Goal: Task Accomplishment & Management: Manage account settings

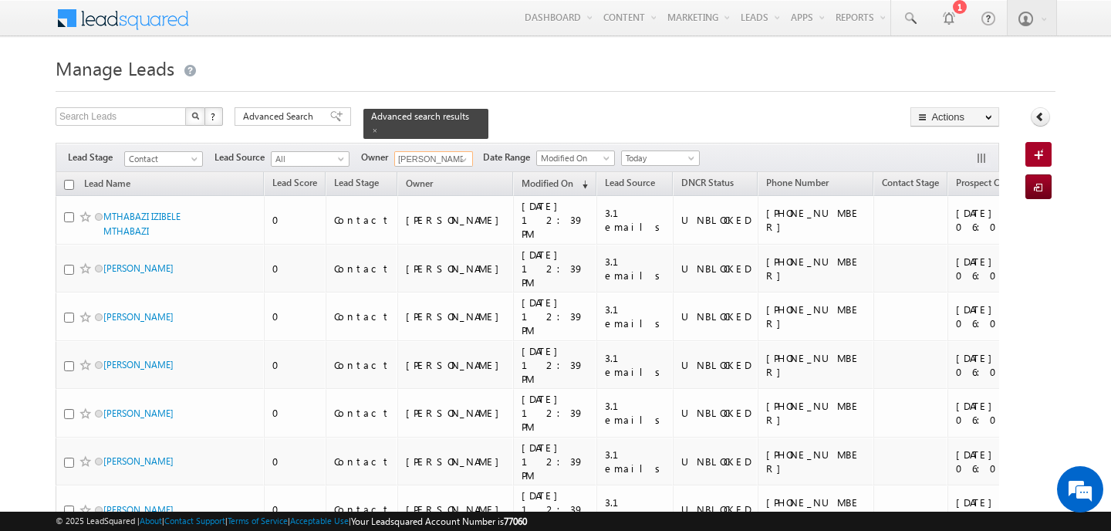
click at [443, 151] on input "[PERSON_NAME]" at bounding box center [433, 158] width 79 height 15
click at [455, 168] on link "Ankit Singh [EMAIL_ADDRESS][PERSON_NAME][DOMAIN_NAME]" at bounding box center [471, 181] width 154 height 29
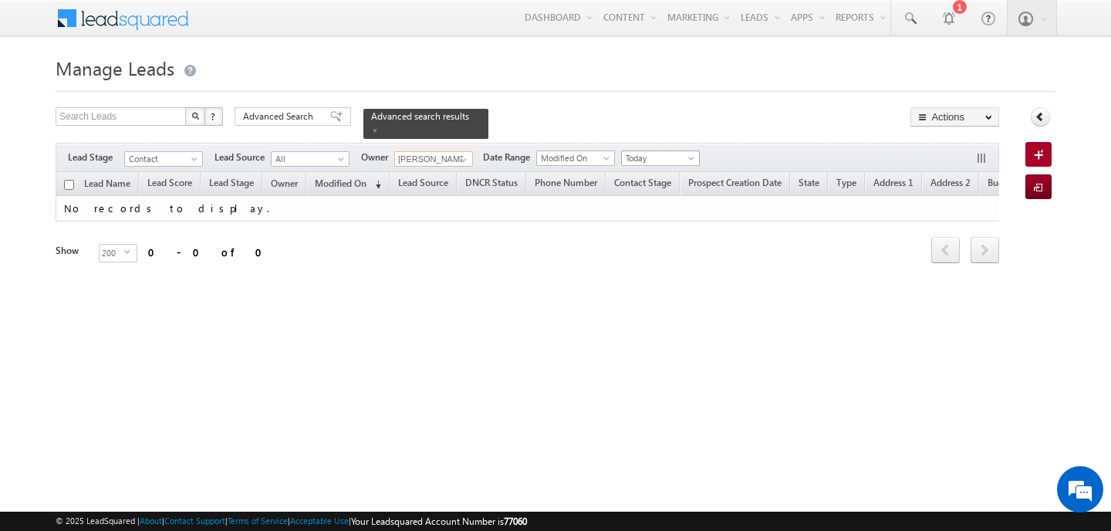
type input "[PERSON_NAME]"
click at [659, 151] on span "Today" at bounding box center [658, 158] width 73 height 14
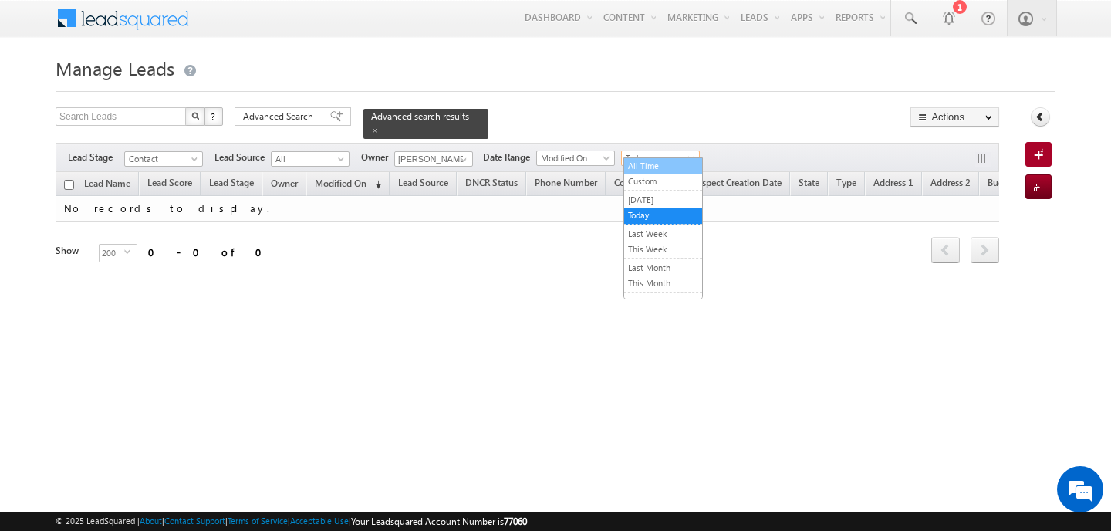
click at [653, 167] on link "All Time" at bounding box center [663, 166] width 78 height 14
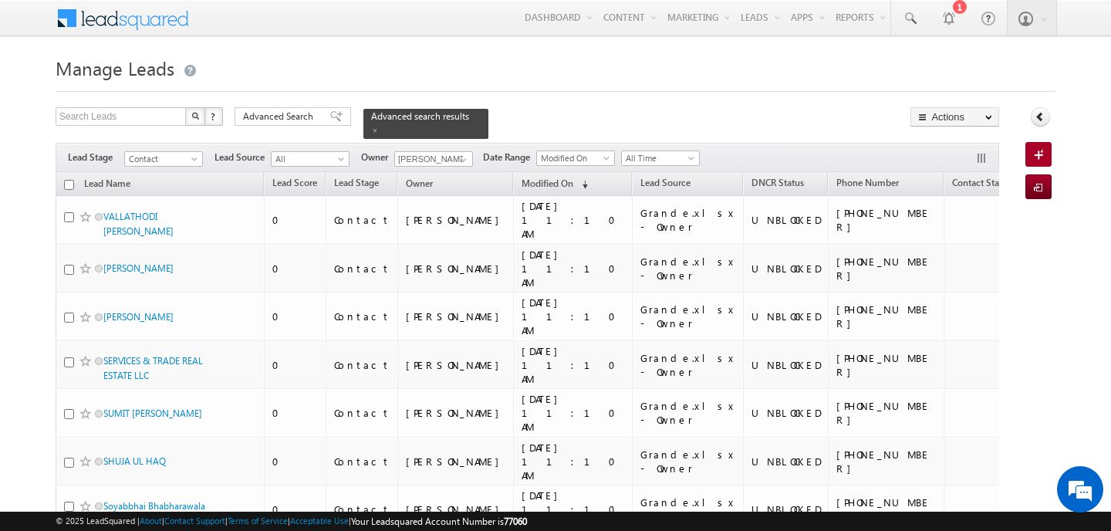
click at [307, 116] on span "Advanced Search" at bounding box center [280, 117] width 75 height 14
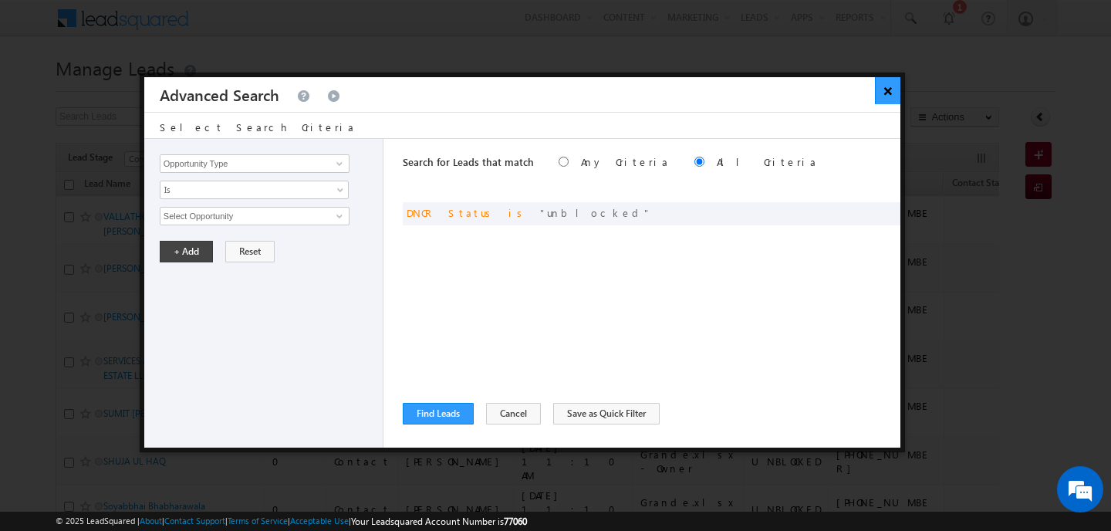
click at [889, 90] on button "×" at bounding box center [887, 90] width 25 height 27
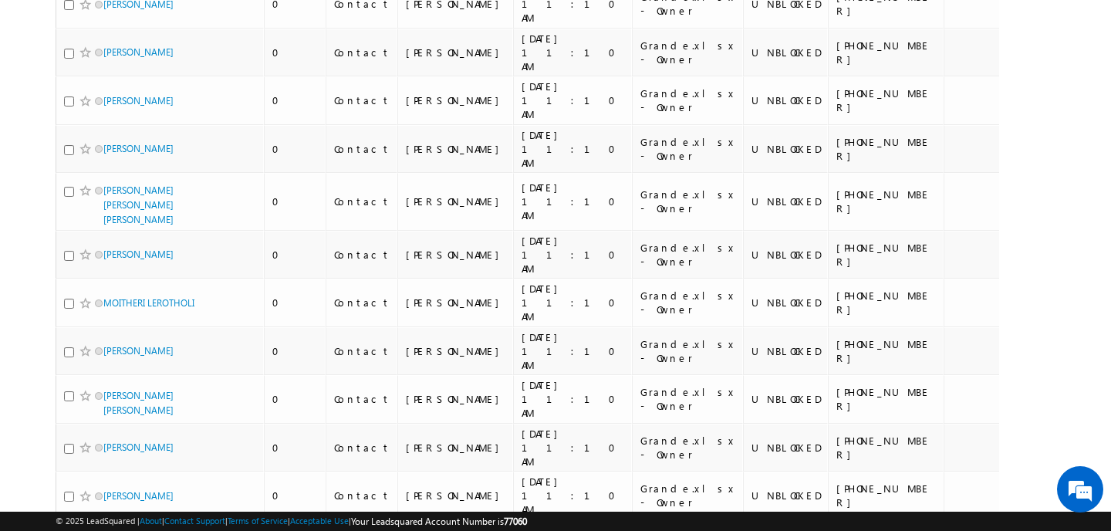
scroll to position [7778, 0]
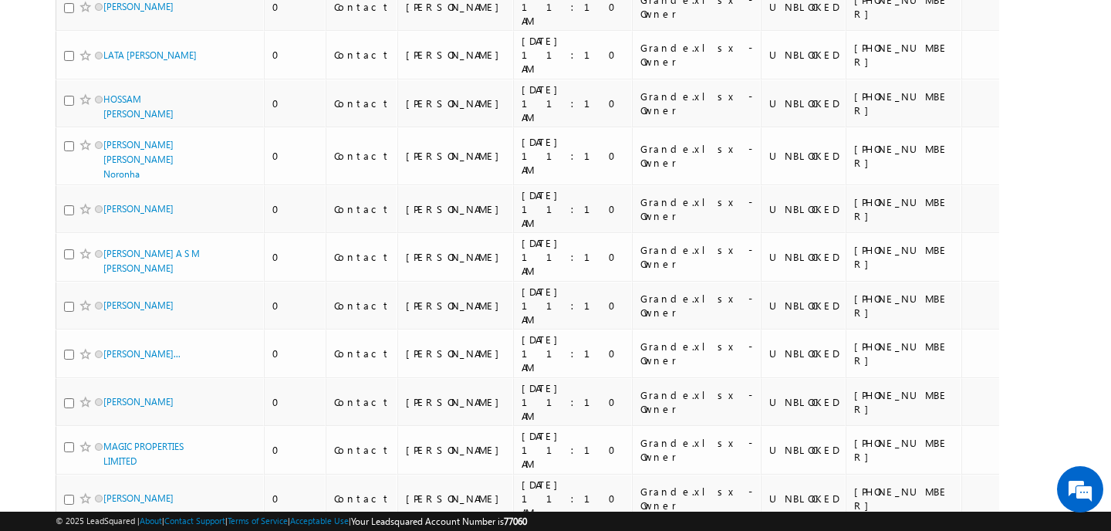
scroll to position [8625, 0]
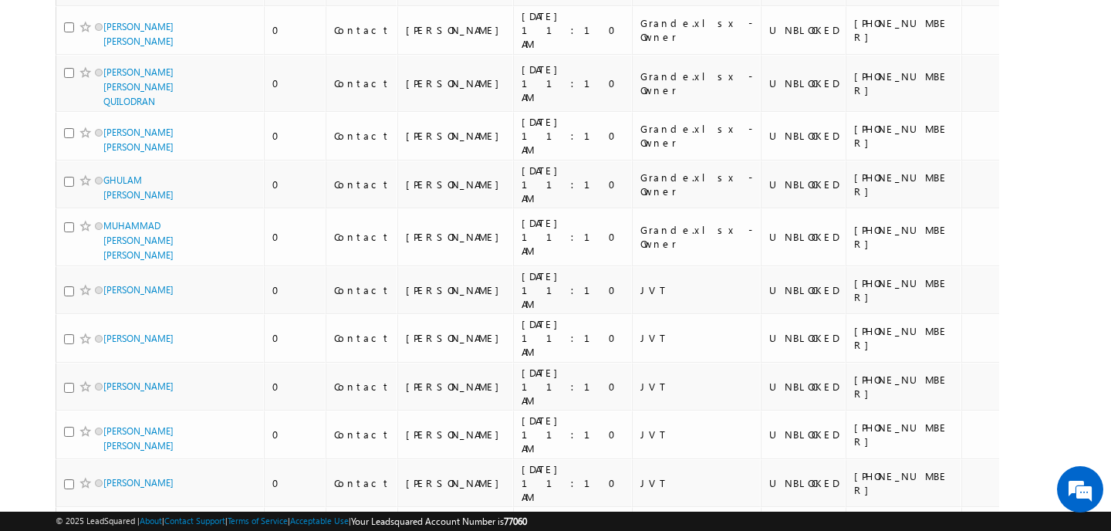
scroll to position [0, 0]
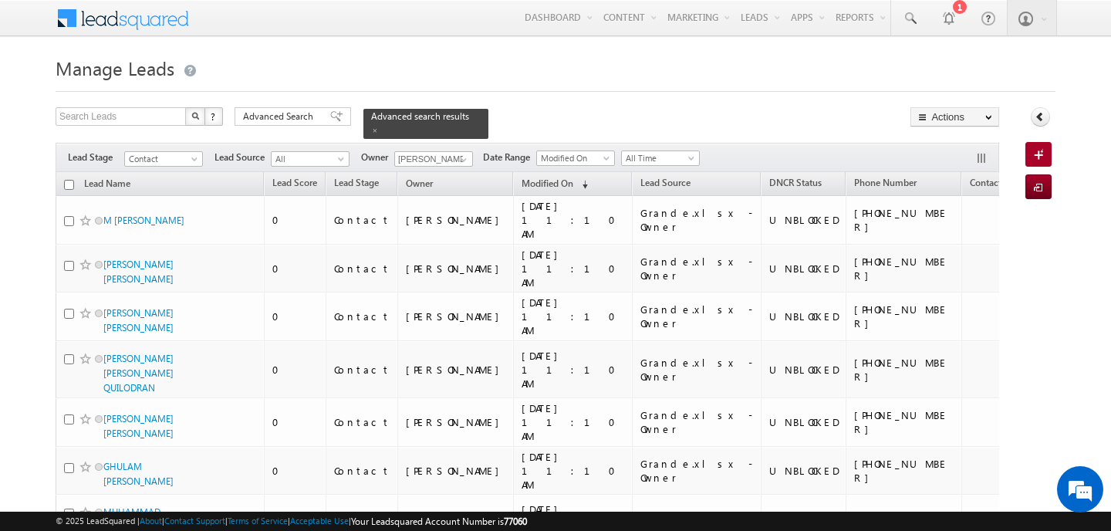
click at [73, 180] on input "checkbox" at bounding box center [69, 185] width 10 height 10
checkbox input "true"
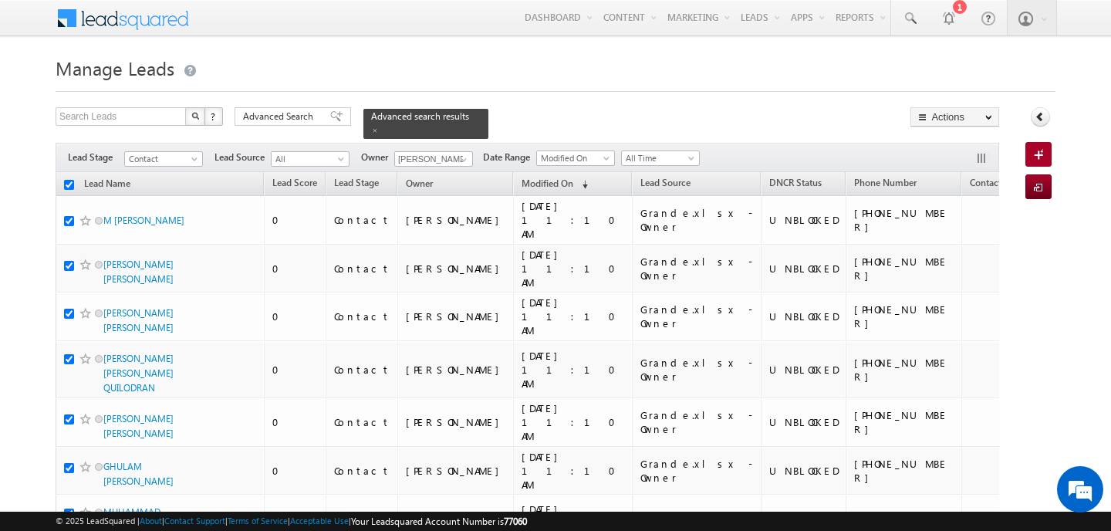
checkbox input "true"
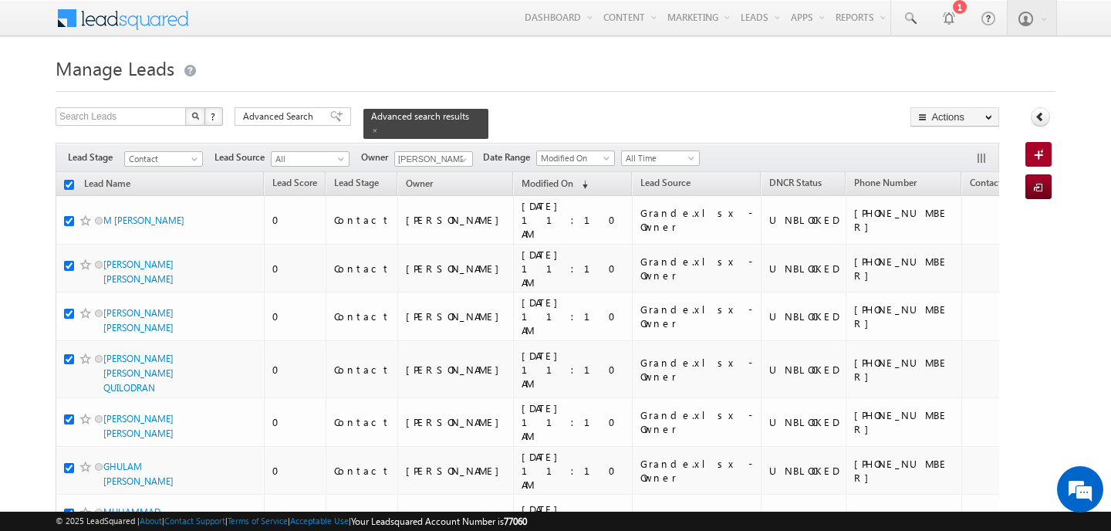
checkbox input "true"
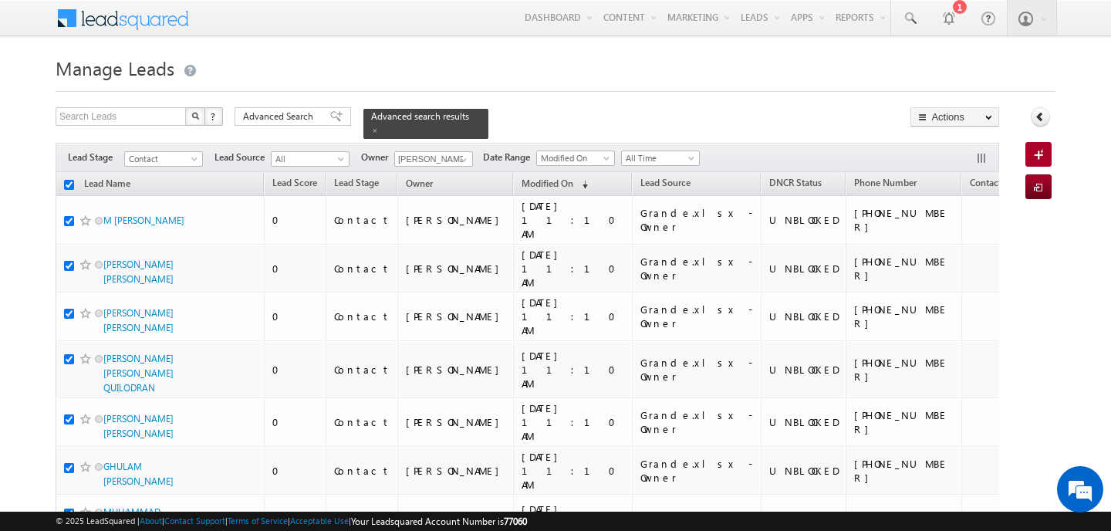
checkbox input "true"
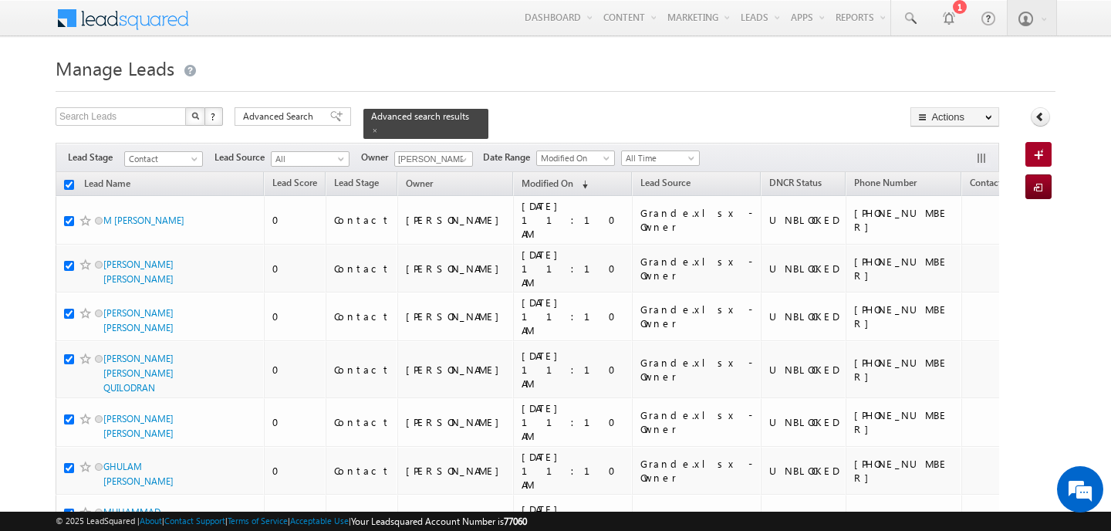
checkbox input "true"
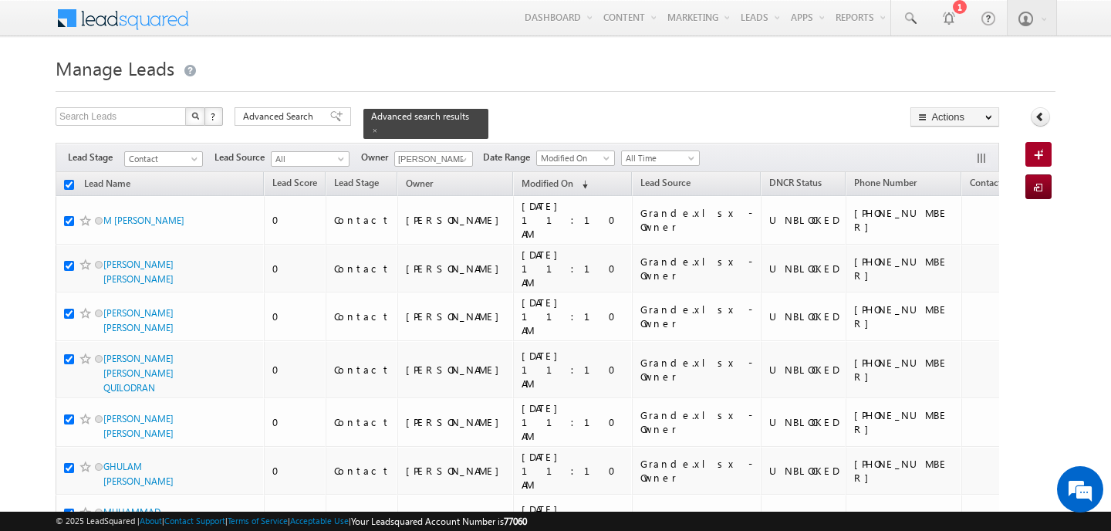
checkbox input "true"
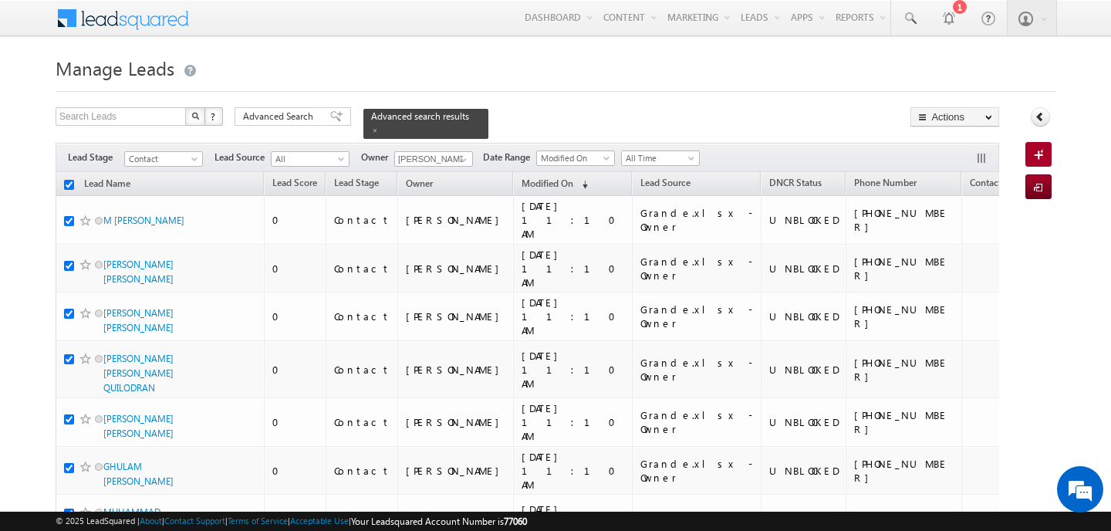
checkbox input "true"
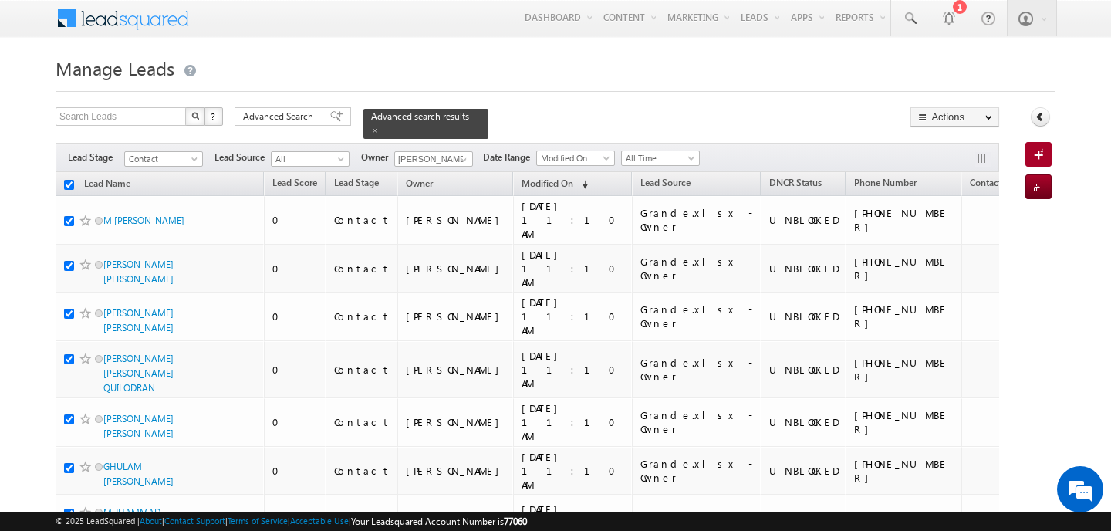
checkbox input "true"
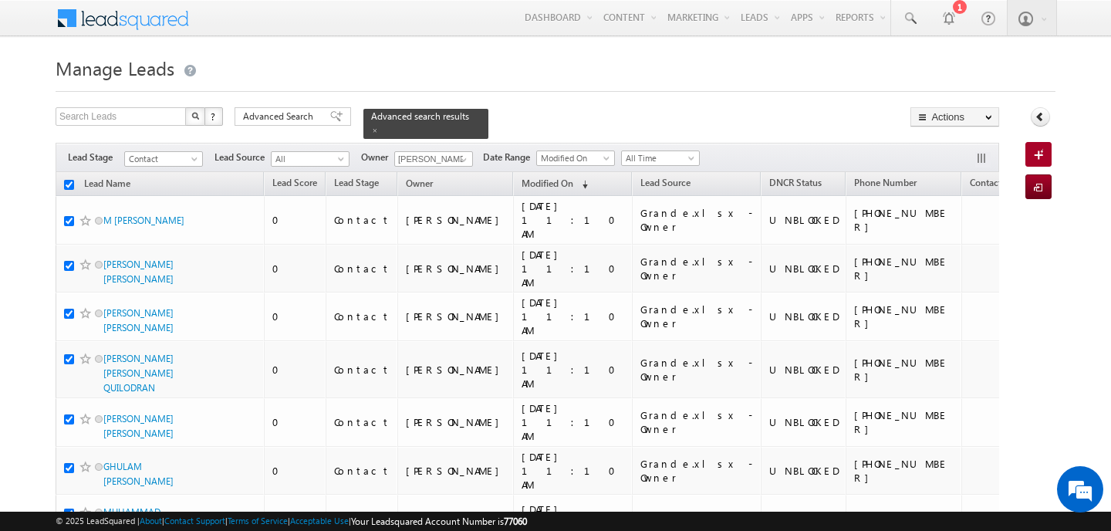
checkbox input "true"
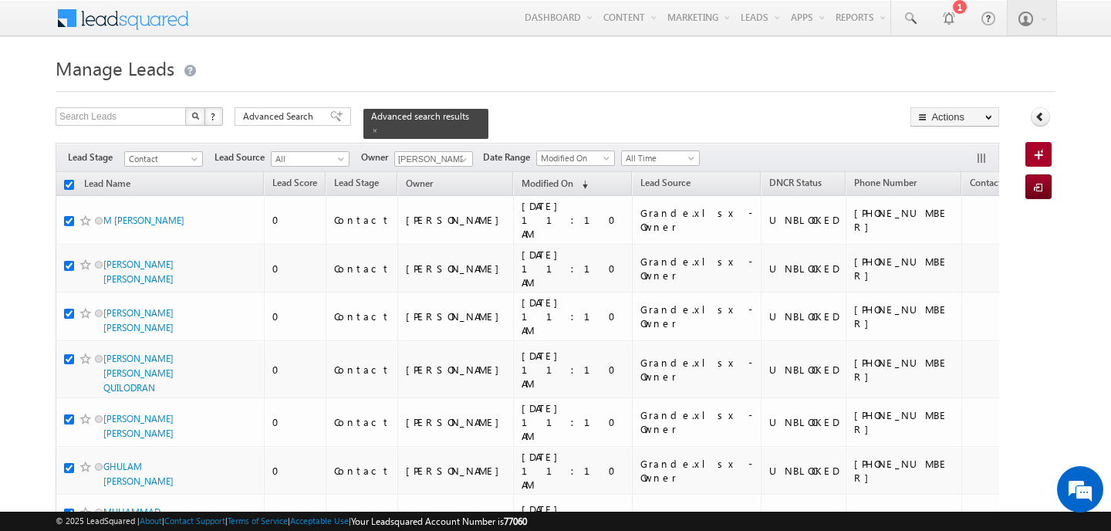
checkbox input "true"
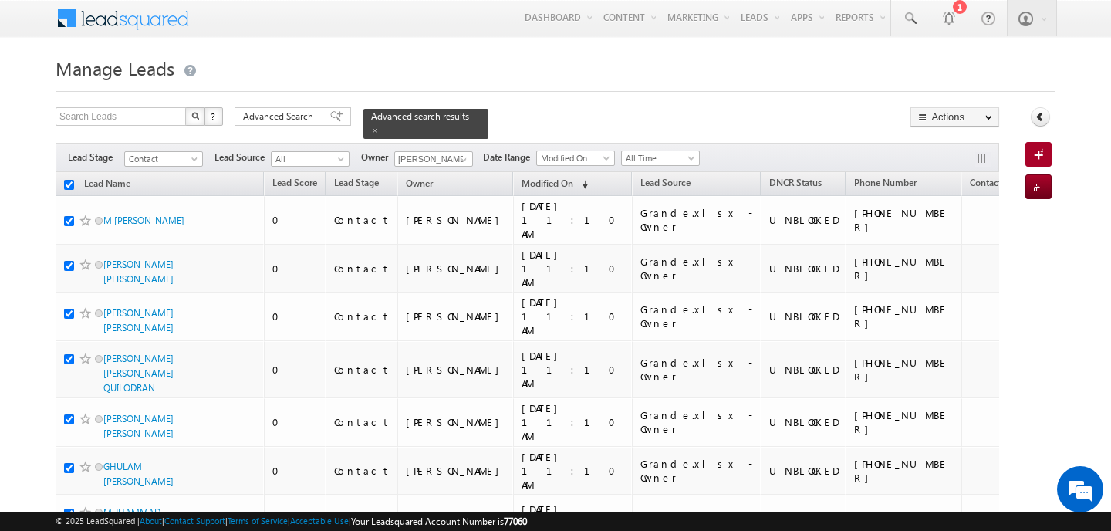
checkbox input "true"
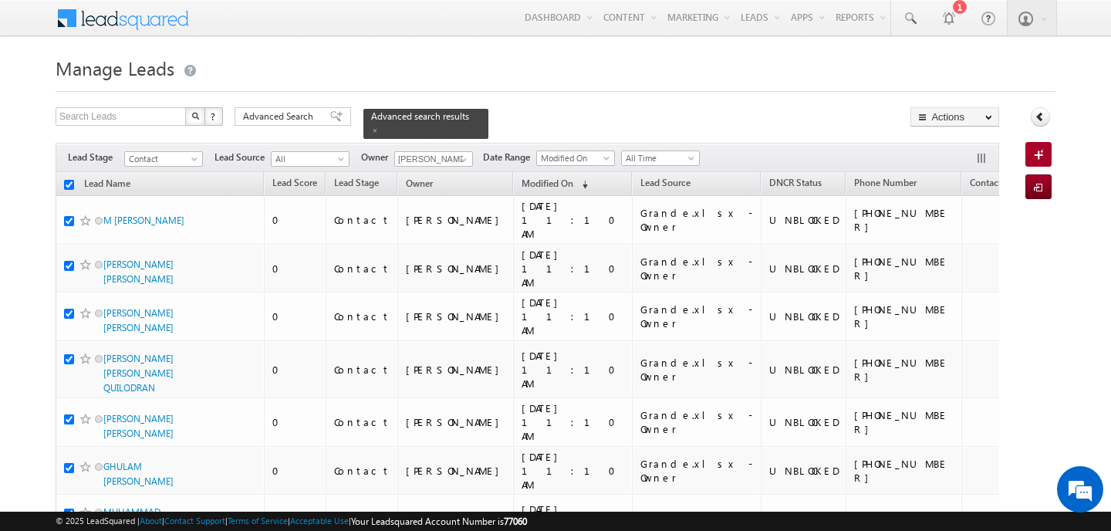
checkbox input "true"
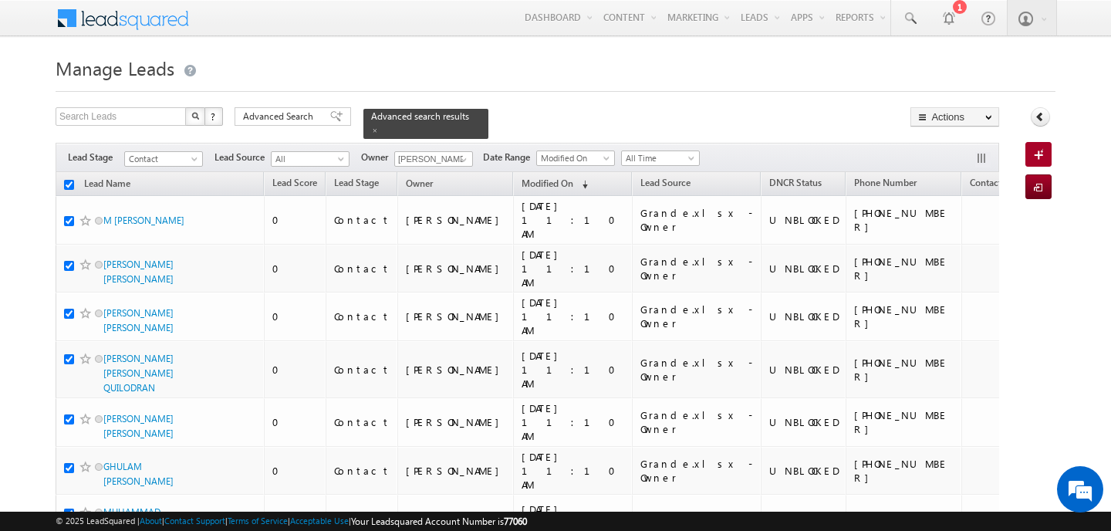
checkbox input "true"
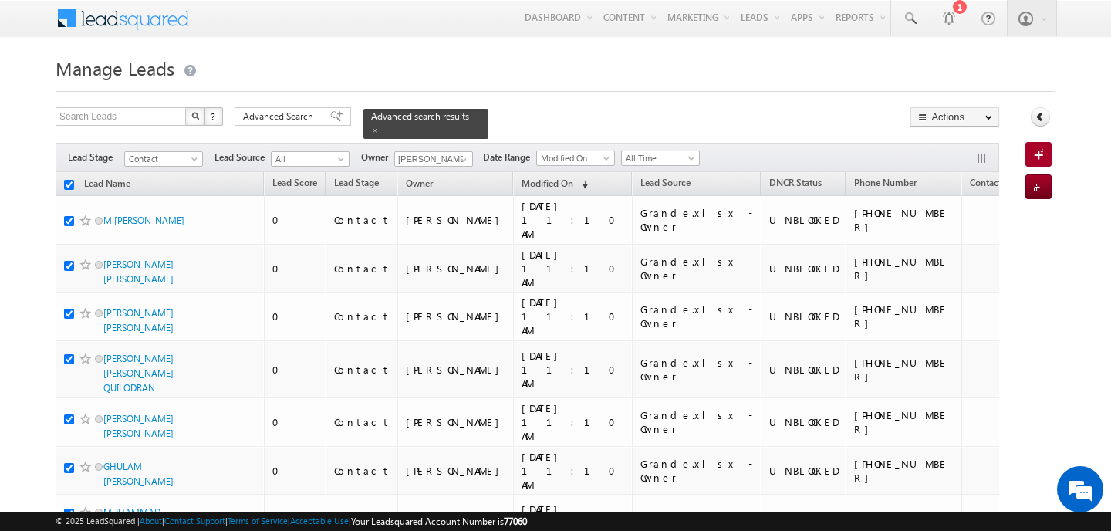
checkbox input "true"
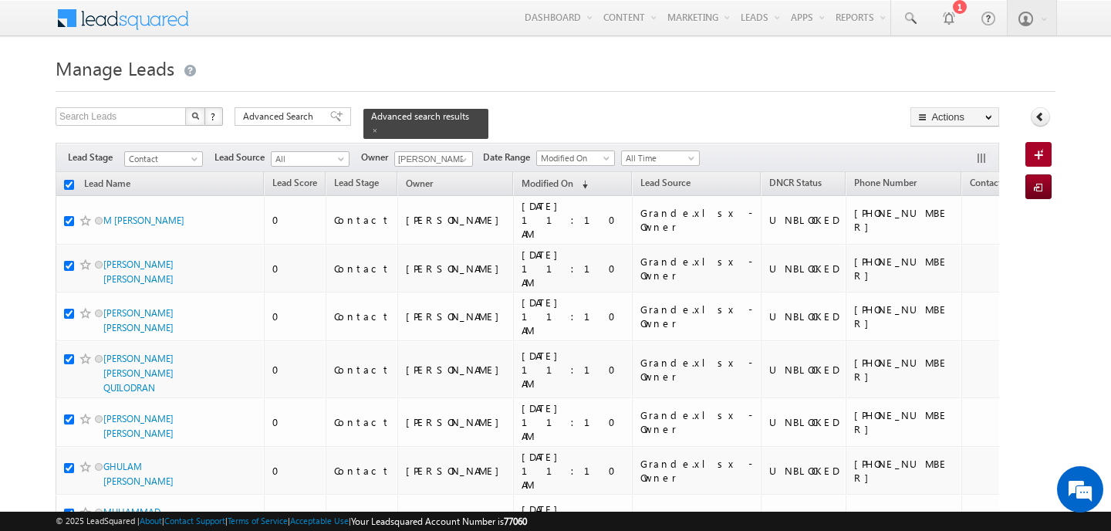
checkbox input "true"
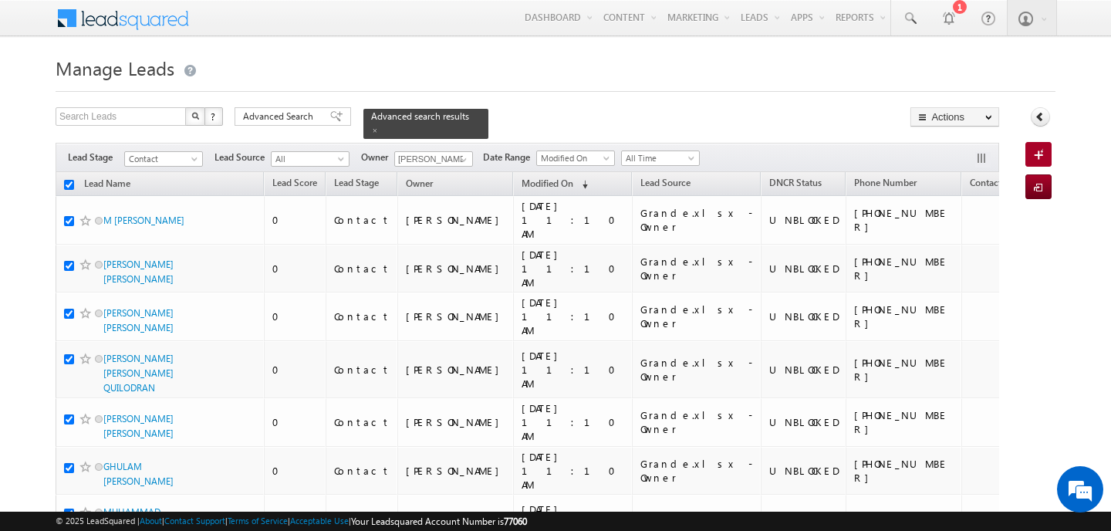
checkbox input "true"
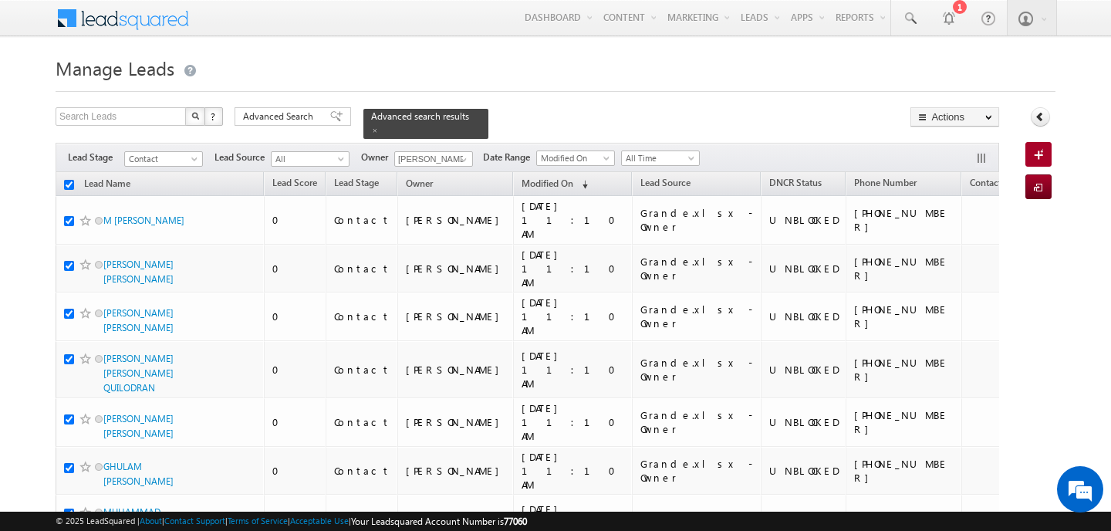
checkbox input "true"
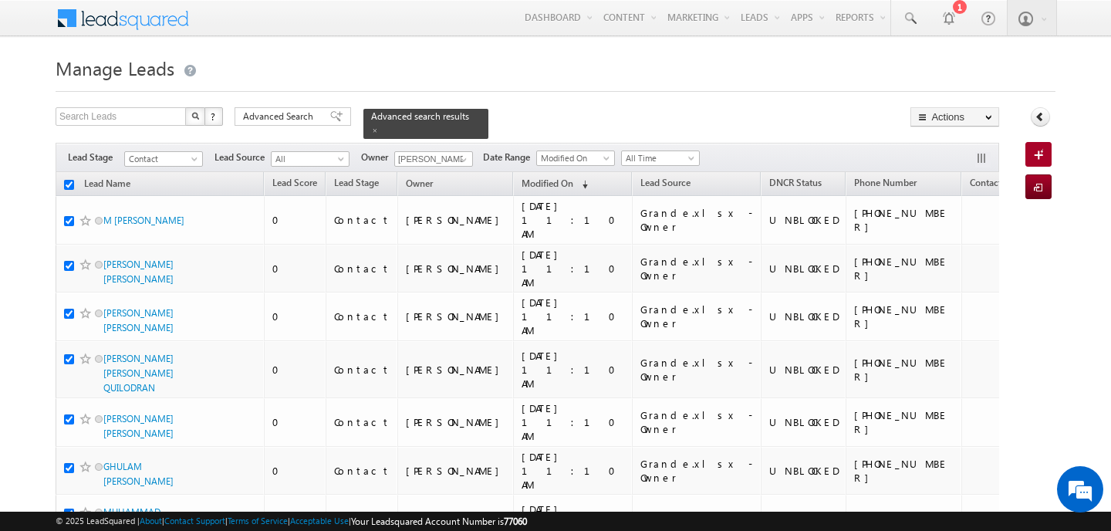
checkbox input "true"
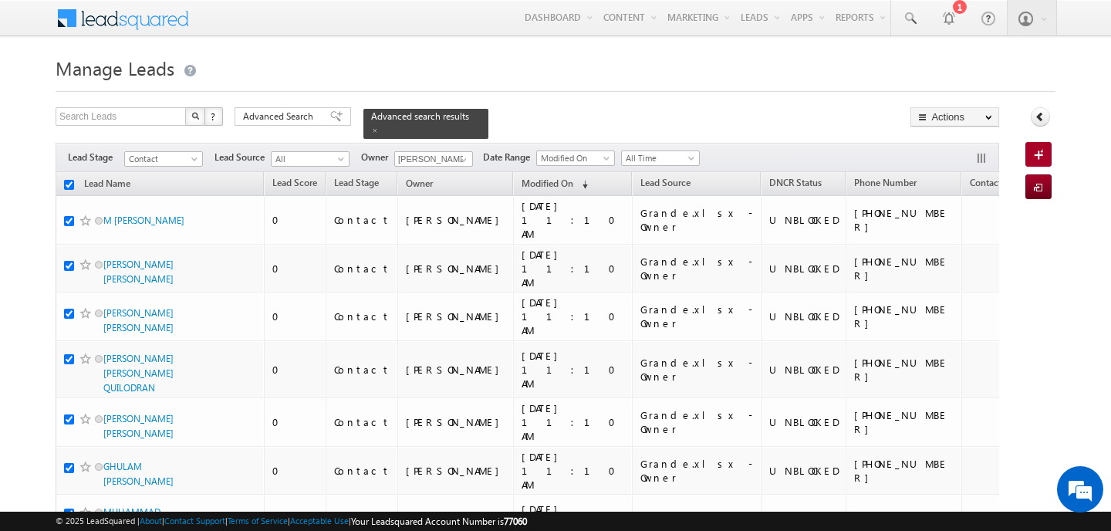
checkbox input "true"
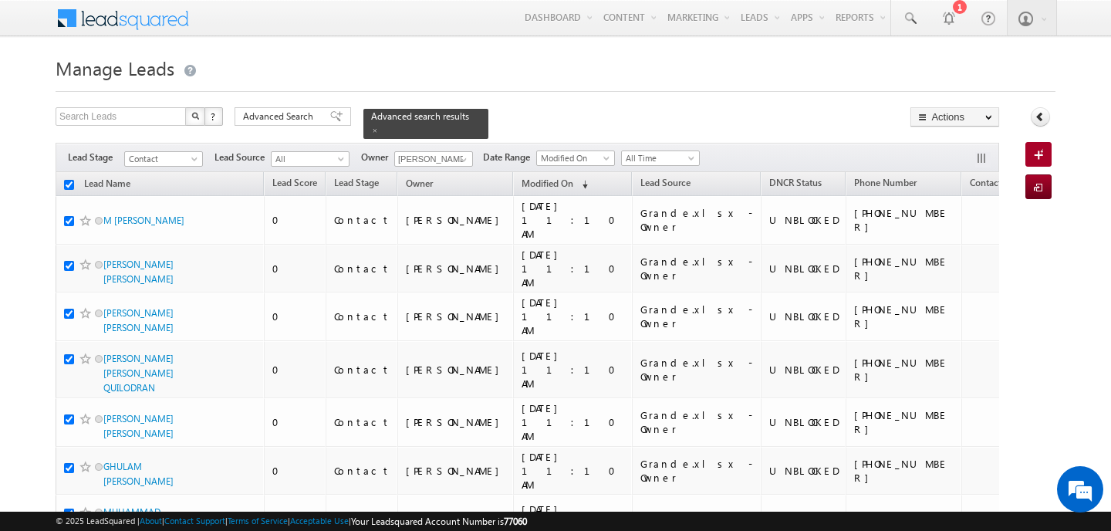
checkbox input "true"
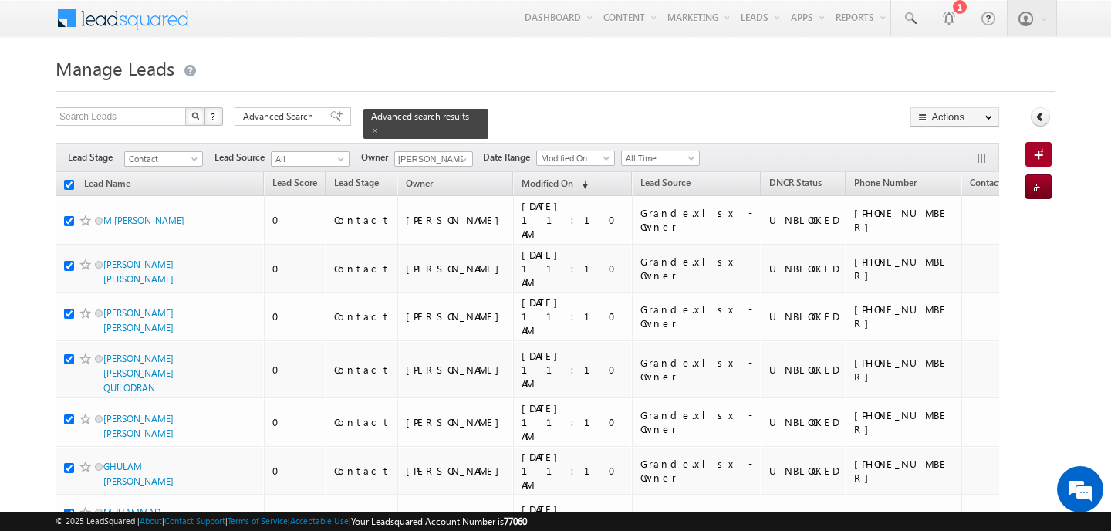
checkbox input "true"
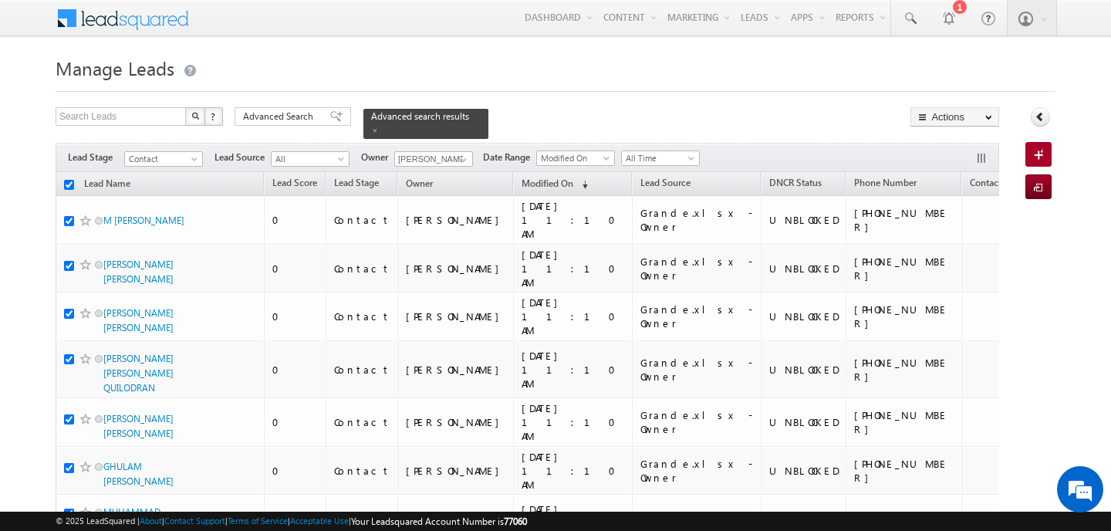
checkbox input "true"
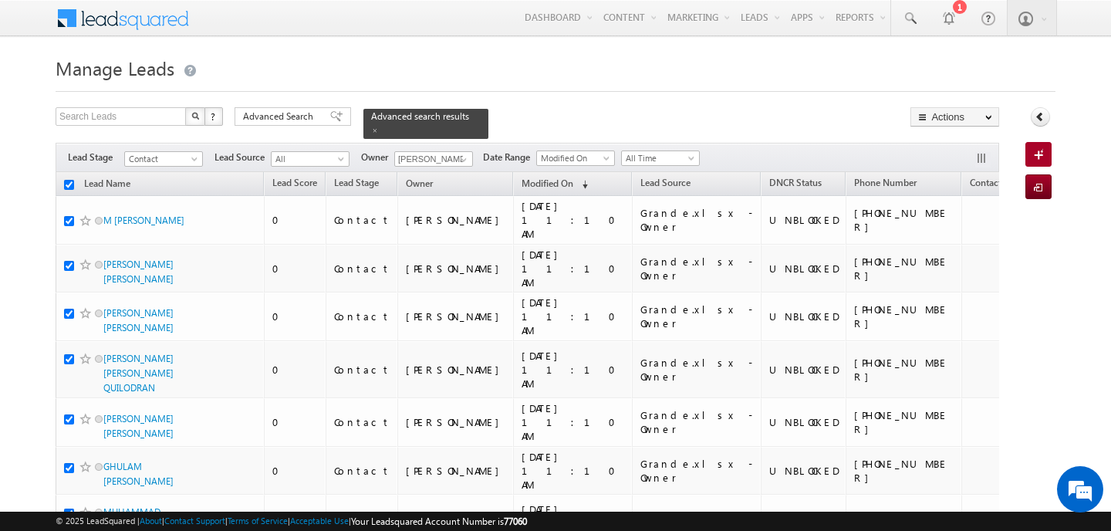
checkbox input "true"
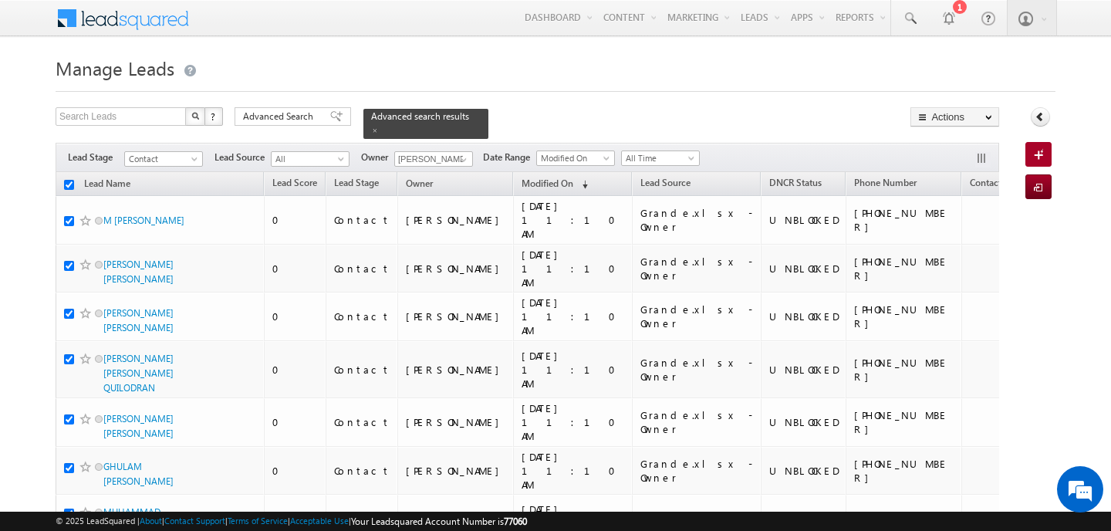
checkbox input "true"
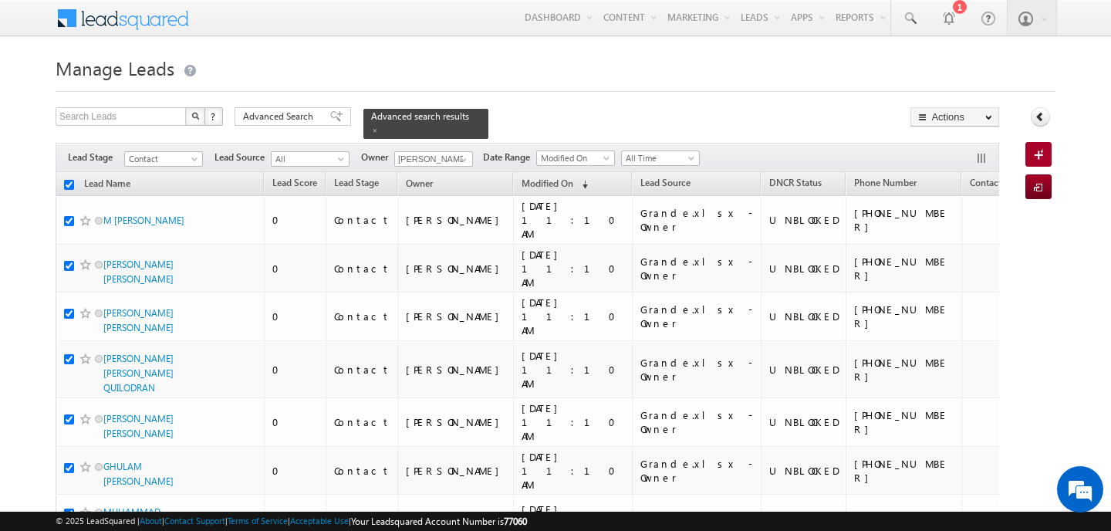
checkbox input "true"
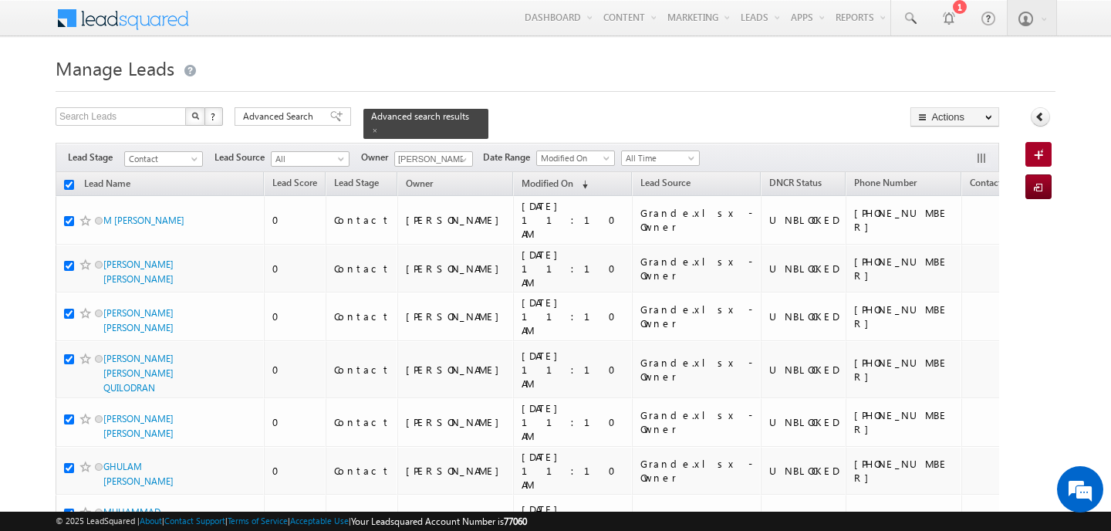
checkbox input "true"
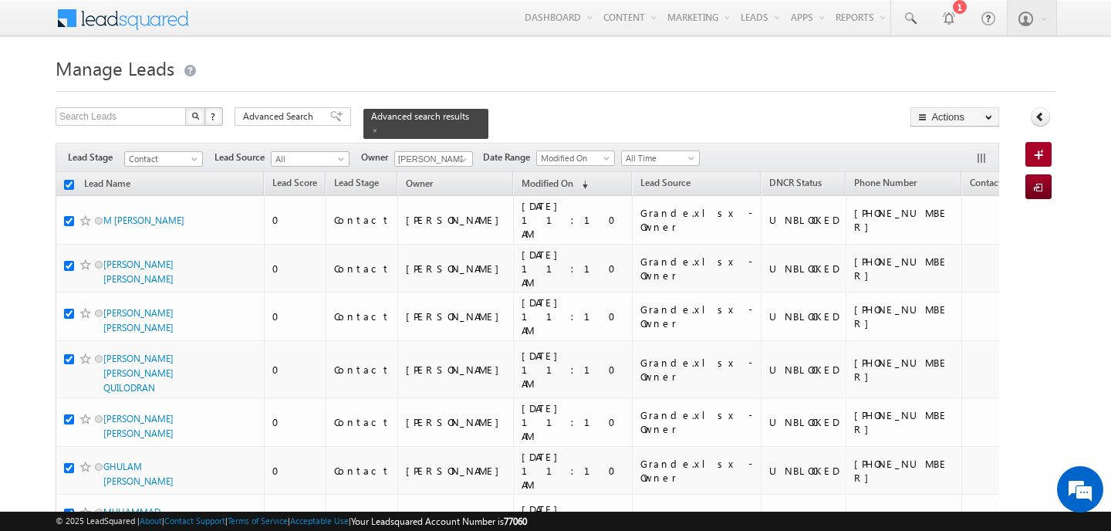
checkbox input "true"
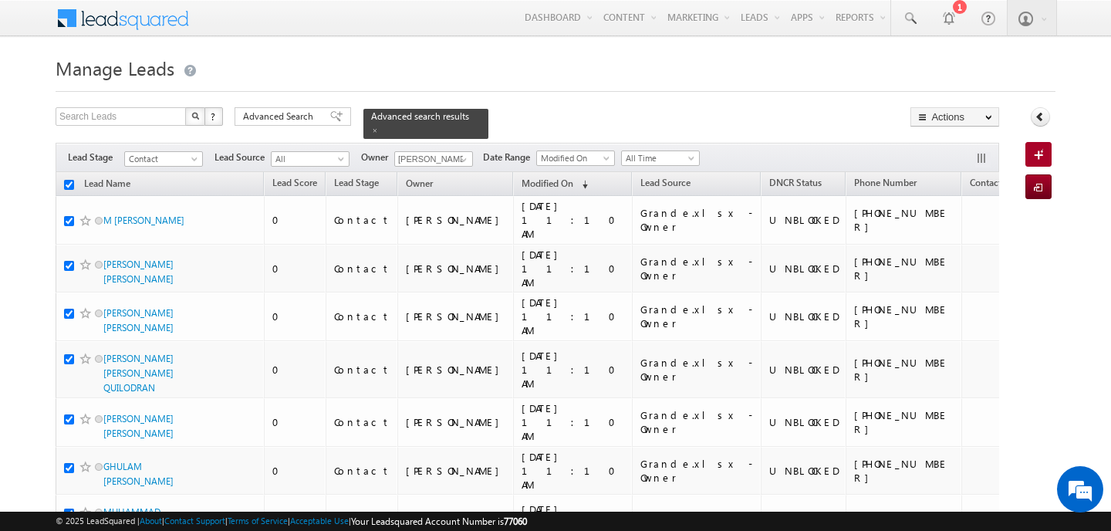
checkbox input "true"
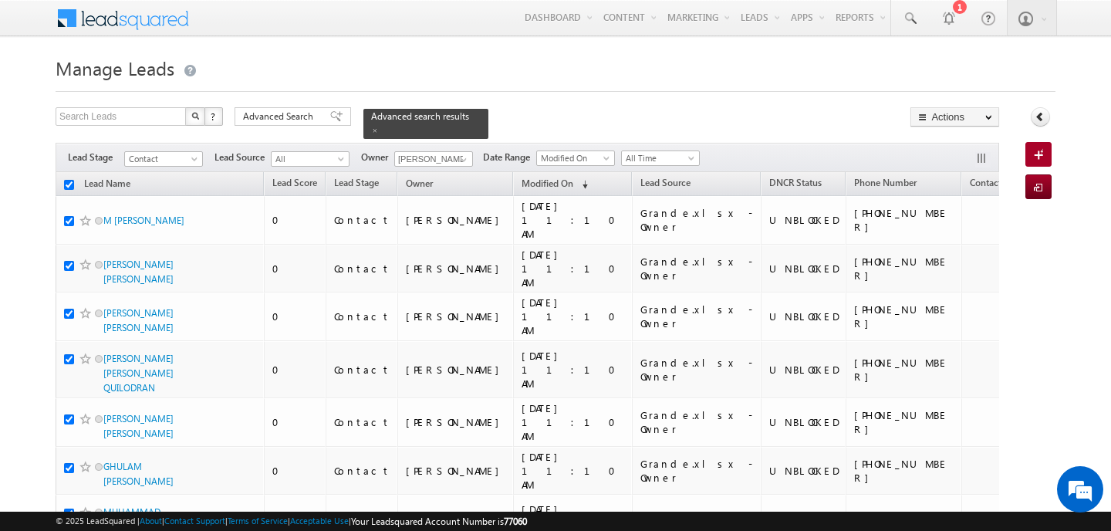
checkbox input "true"
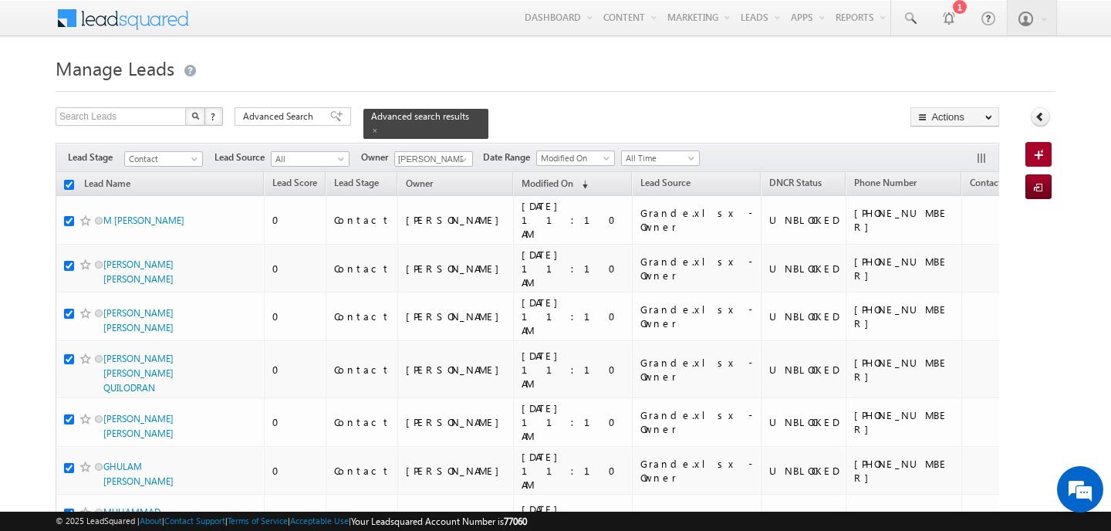
checkbox input "true"
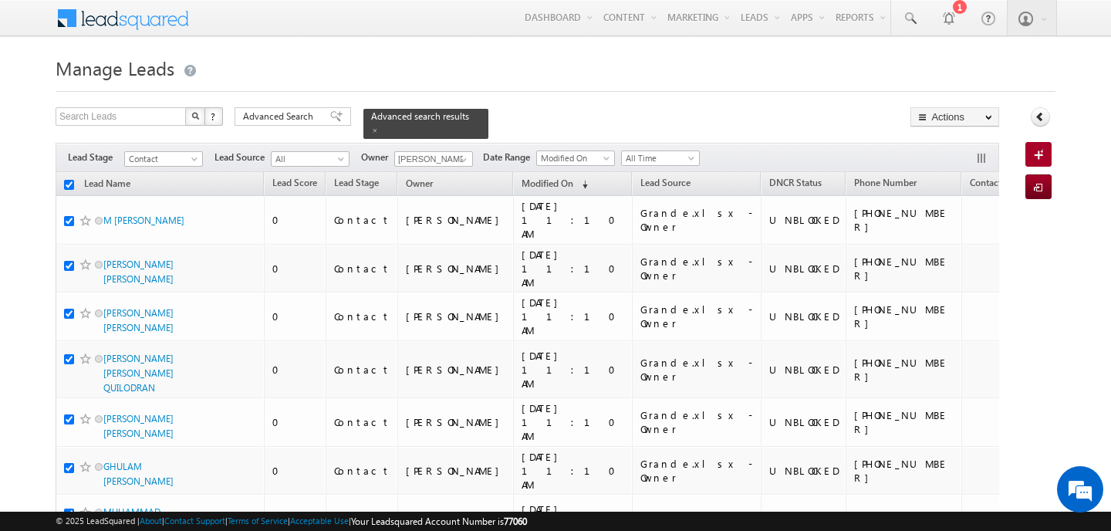
checkbox input "true"
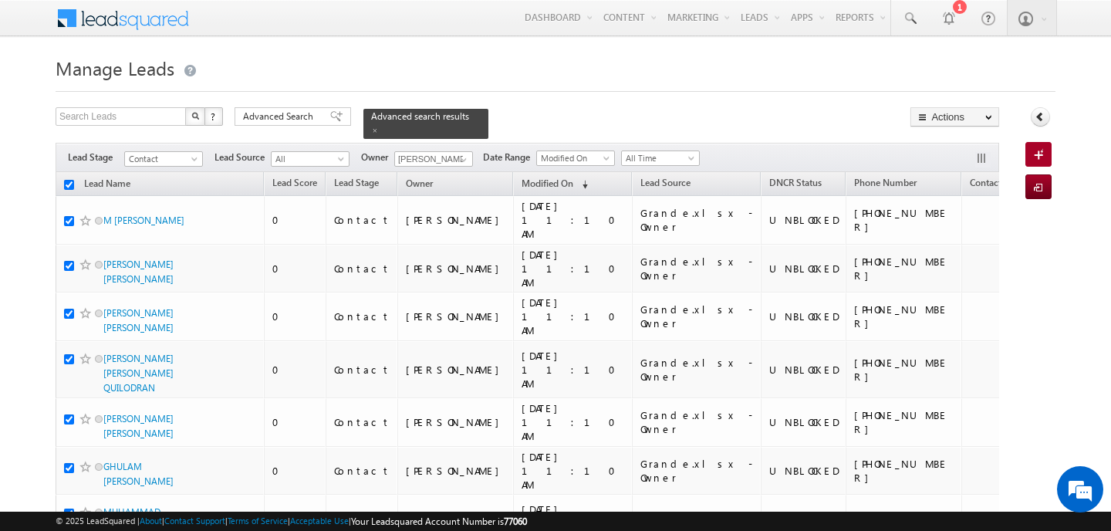
checkbox input "true"
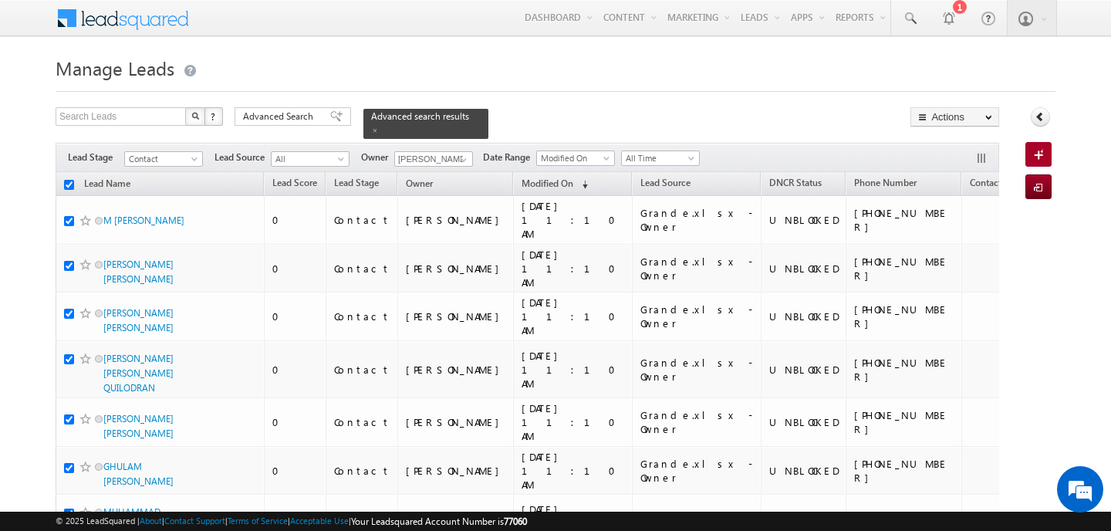
checkbox input "true"
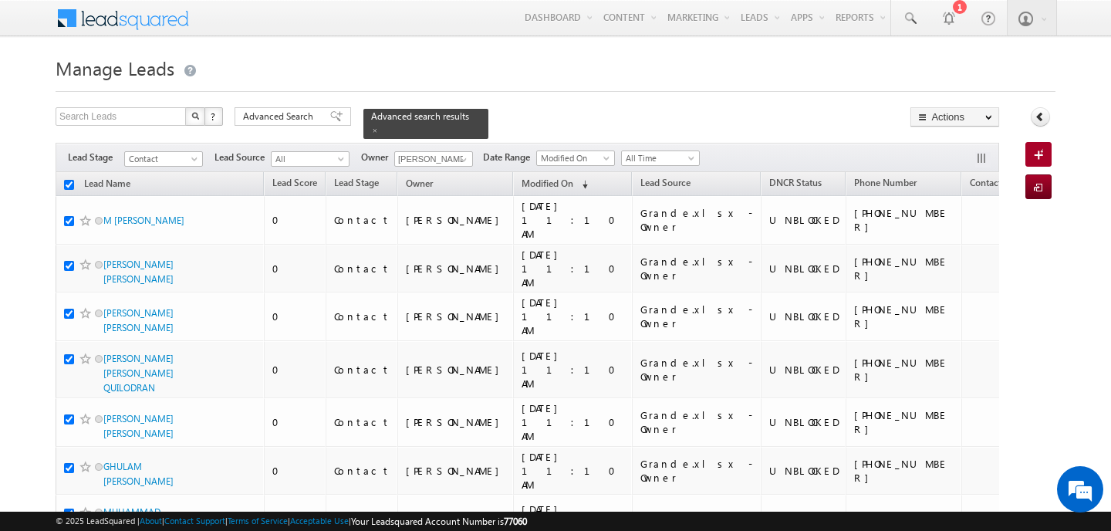
checkbox input "true"
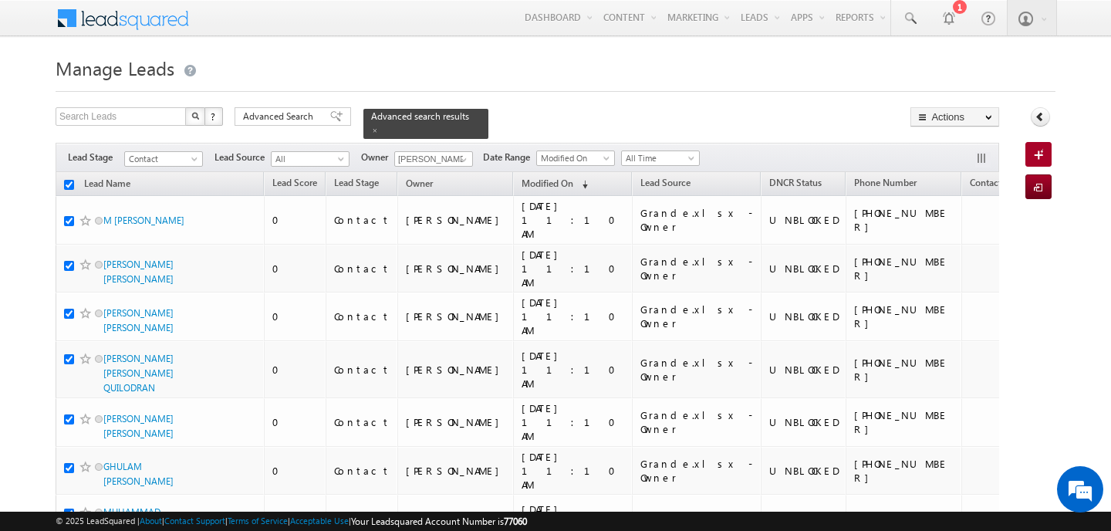
checkbox input "true"
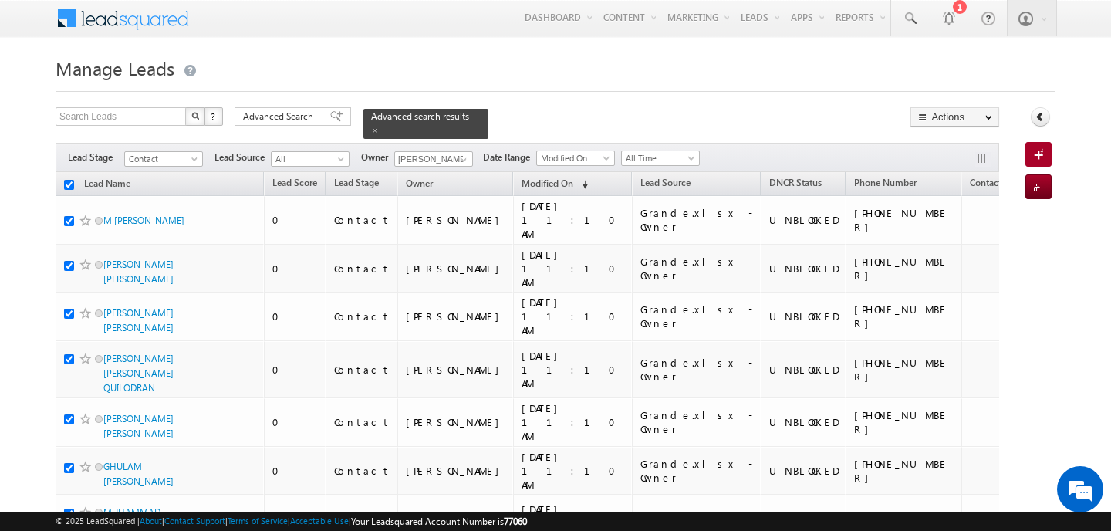
checkbox input "true"
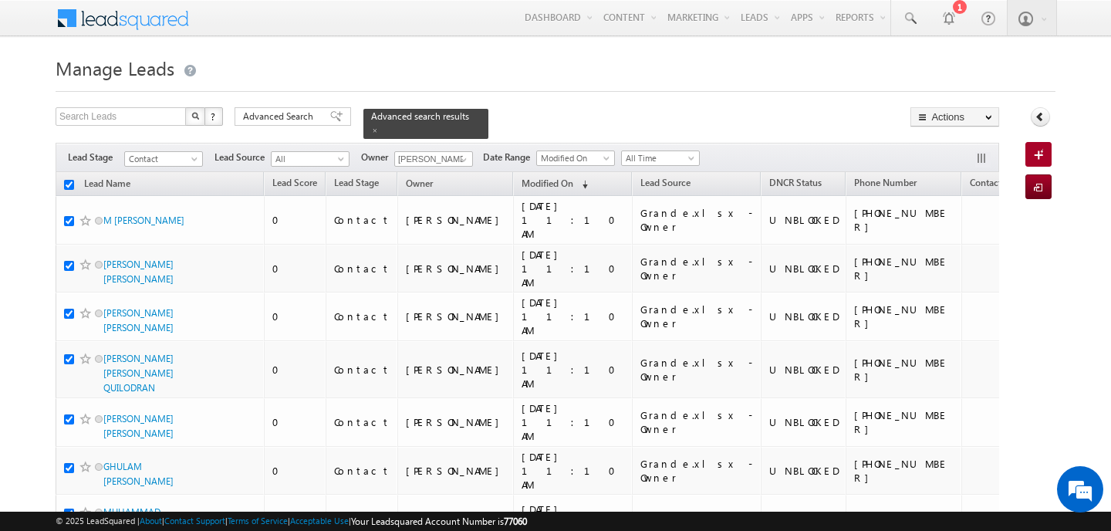
checkbox input "true"
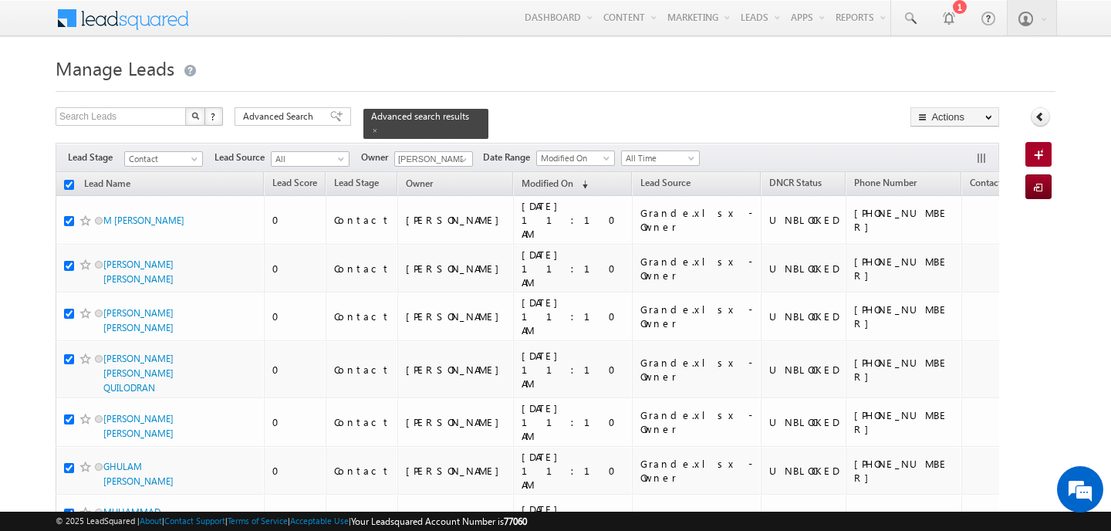
checkbox input "true"
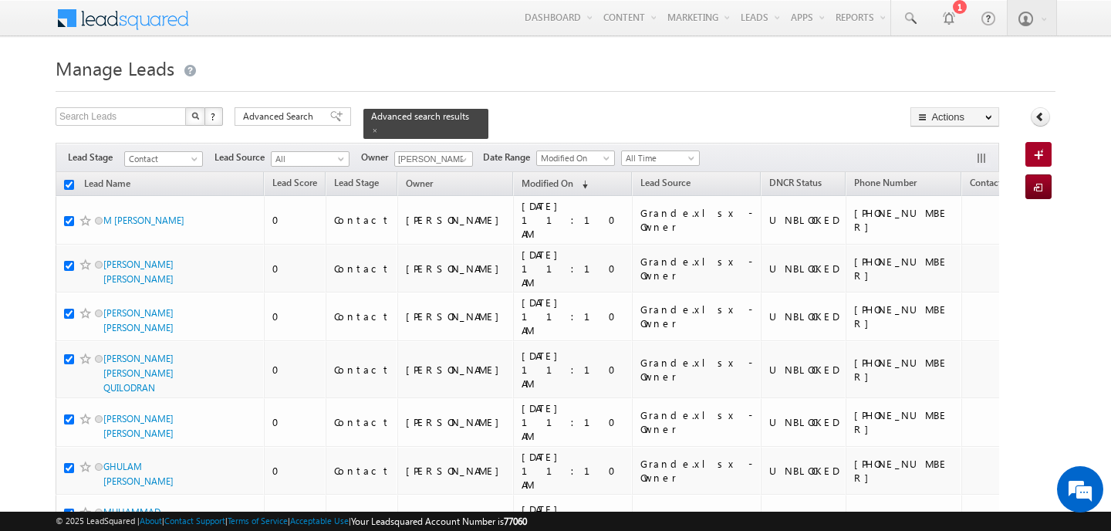
checkbox input "true"
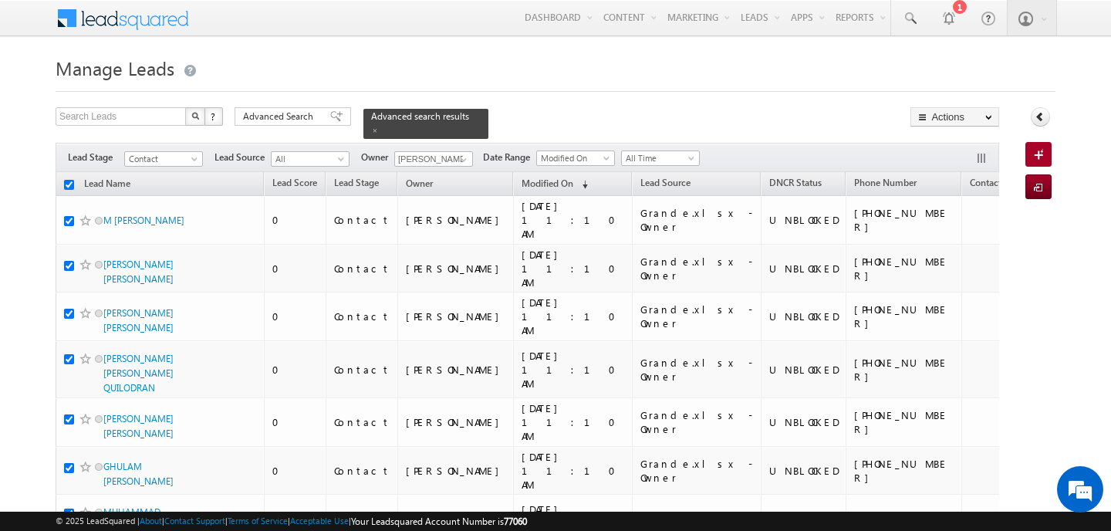
checkbox input "true"
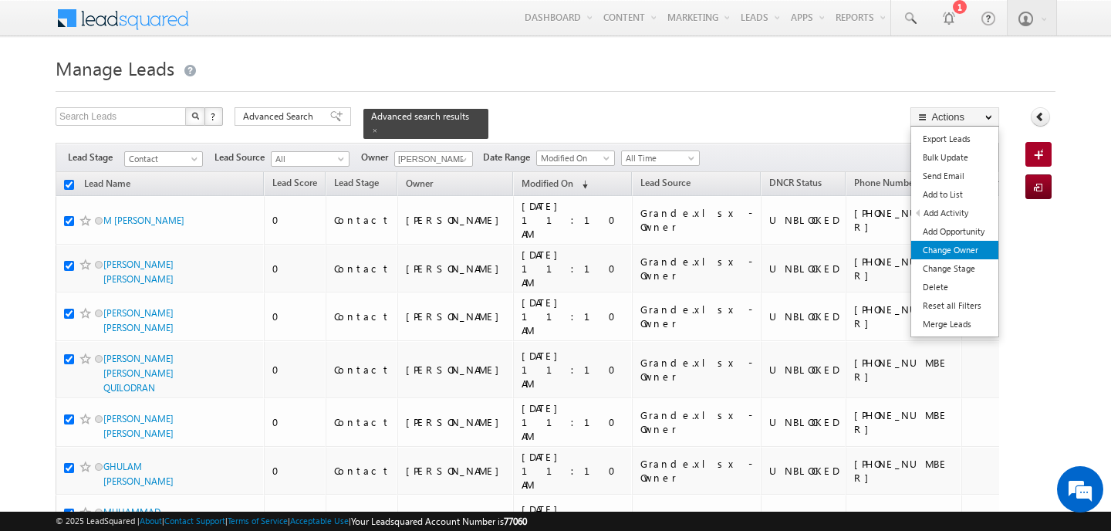
click at [922, 257] on link "Change Owner" at bounding box center [954, 250] width 87 height 19
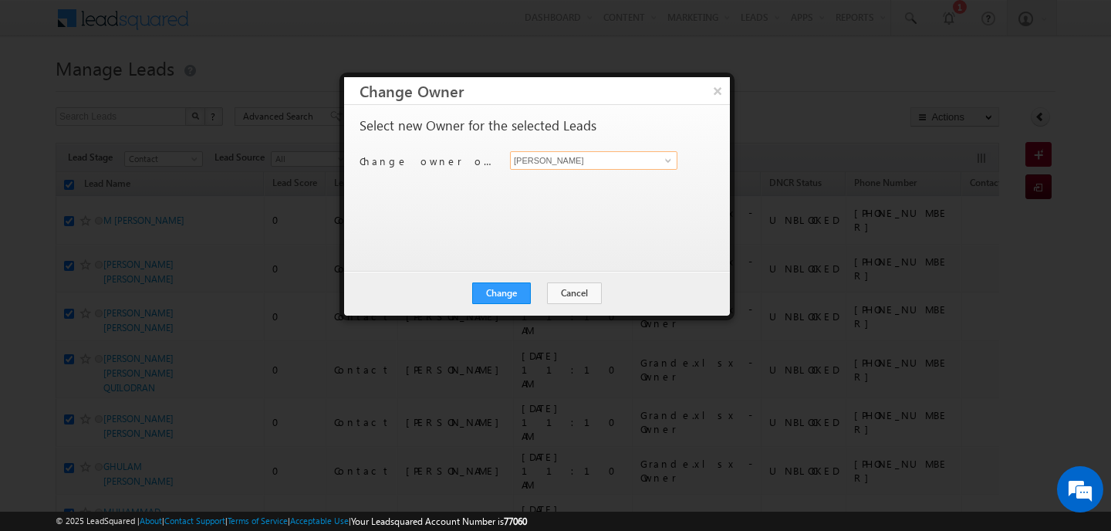
click at [537, 161] on input "[PERSON_NAME]" at bounding box center [593, 160] width 167 height 19
click at [537, 181] on link "[PERSON_NAME] [PERSON_NAME][EMAIL_ADDRESS][PERSON_NAME][DOMAIN_NAME]" at bounding box center [593, 184] width 167 height 29
click at [517, 288] on button "Change" at bounding box center [501, 293] width 59 height 22
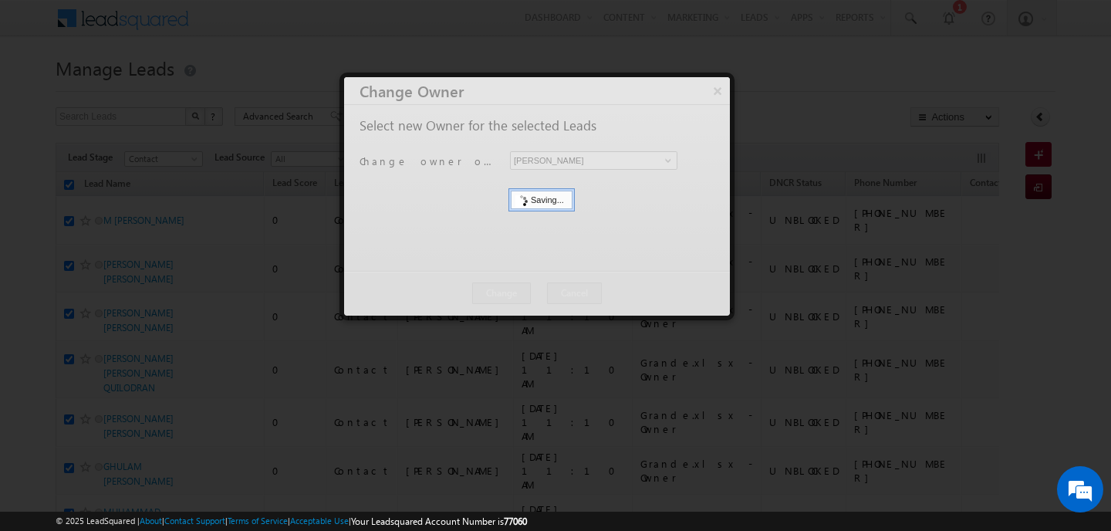
click at [517, 288] on div at bounding box center [537, 196] width 386 height 238
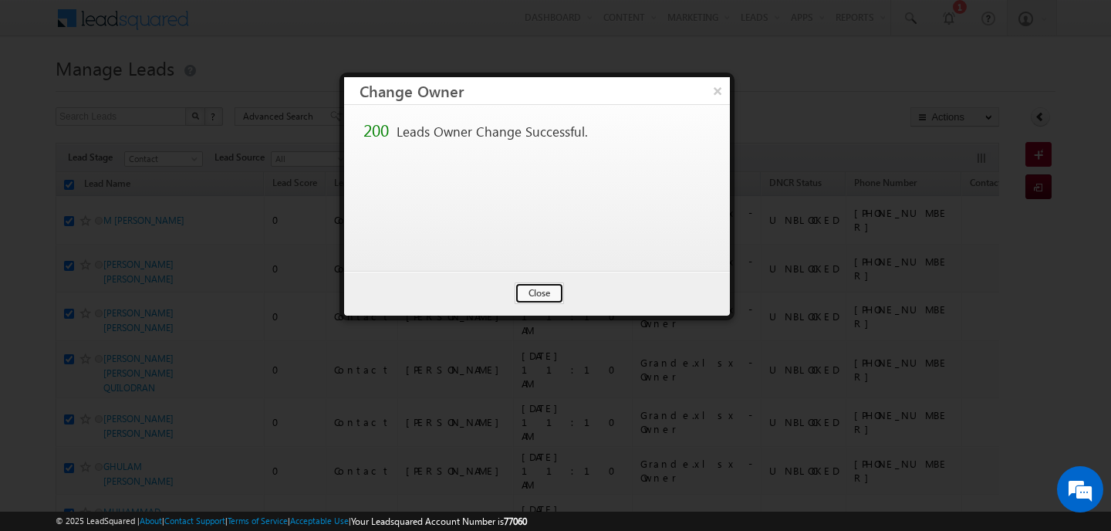
click at [517, 288] on button "Close" at bounding box center [539, 293] width 49 height 22
